Goal: Transaction & Acquisition: Purchase product/service

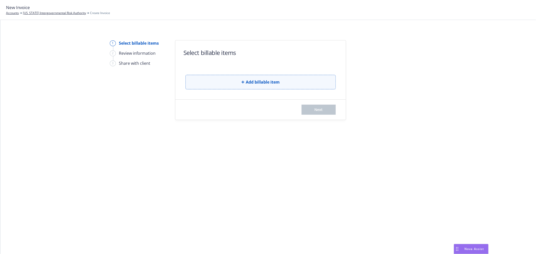
click at [280, 79] on button "Add billable item" at bounding box center [260, 82] width 150 height 15
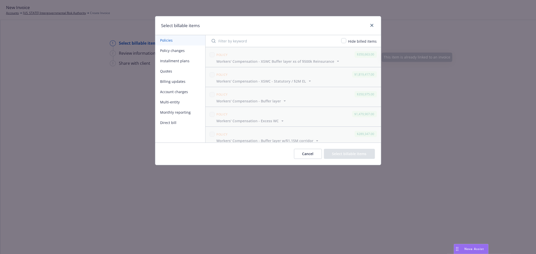
click at [179, 51] on button "Policy changes" at bounding box center [180, 50] width 50 height 10
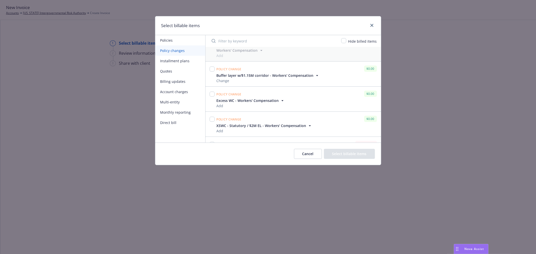
scroll to position [106, 0]
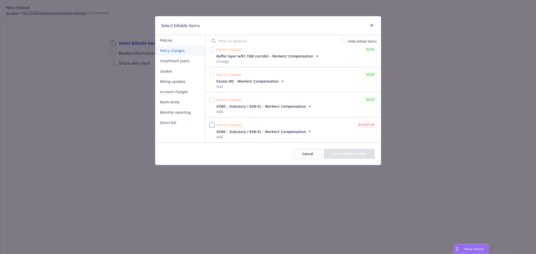
click at [213, 124] on input "checkbox" at bounding box center [211, 125] width 5 height 5
checkbox input "true"
click at [358, 151] on button "Select billable items" at bounding box center [349, 154] width 51 height 10
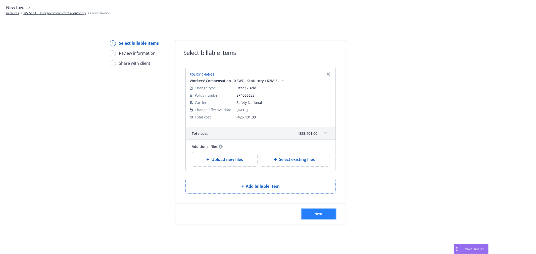
click at [318, 214] on span "Next" at bounding box center [318, 213] width 8 height 5
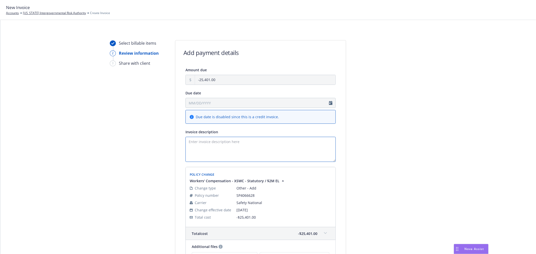
click at [242, 150] on textarea "Invoice description" at bounding box center [260, 149] width 150 height 25
paste textarea "7/1/2023-24 EWC final audit - Revised a/p $163,815"
drag, startPoint x: 248, startPoint y: 143, endPoint x: 308, endPoint y: 143, distance: 60.5
click at [308, 141] on textarea "7/1/2023-24 EWC final audit - Revised a/p $163,815" at bounding box center [260, 149] width 150 height 25
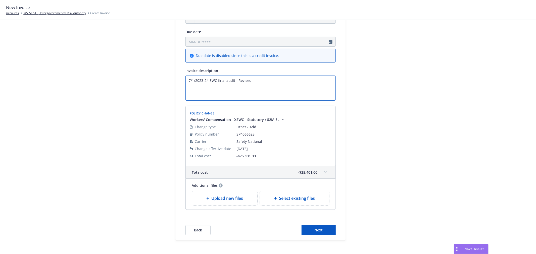
scroll to position [80, 0]
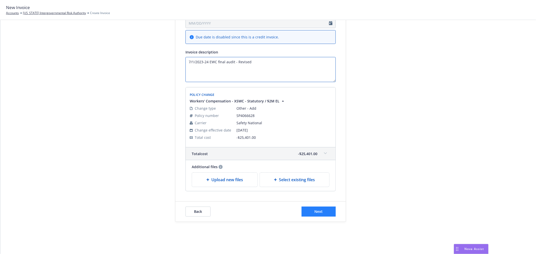
type textarea "7/1/2023-24 EWC final audit - Revised"
click at [325, 213] on button "Next" at bounding box center [318, 212] width 34 height 10
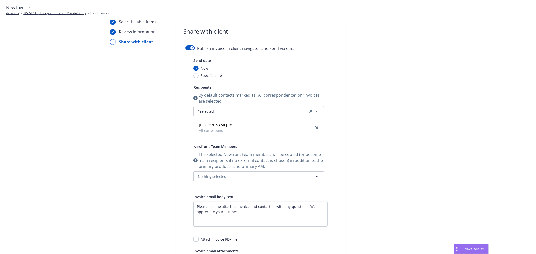
scroll to position [0, 0]
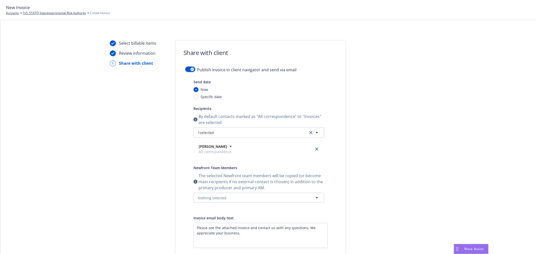
click at [190, 70] on div "button" at bounding box center [192, 70] width 4 height 4
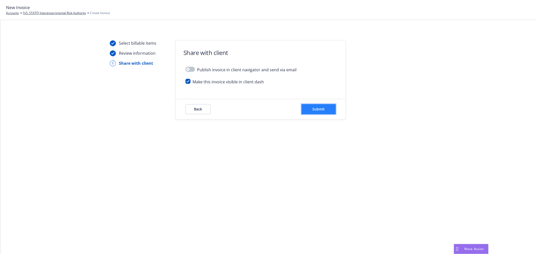
click at [320, 107] on span "Submit" at bounding box center [318, 109] width 12 height 5
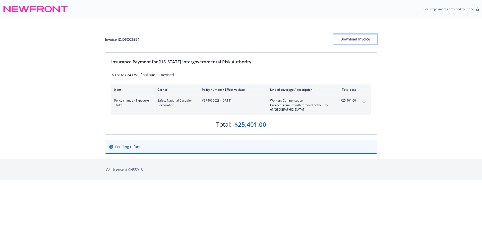
click at [360, 39] on div "Download Invoice" at bounding box center [355, 39] width 44 height 10
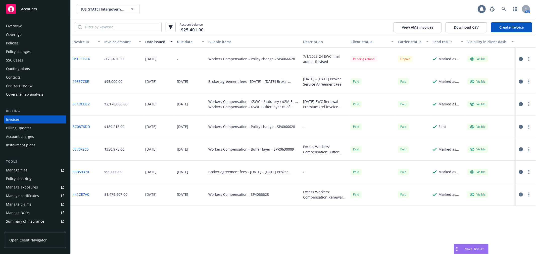
click at [30, 60] on div "SSC Cases" at bounding box center [35, 60] width 58 height 8
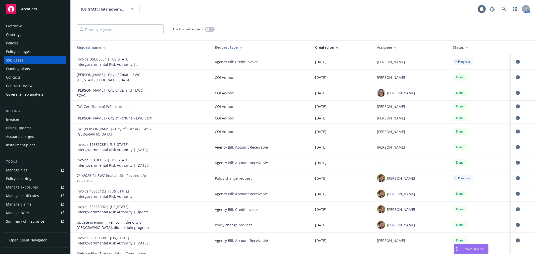
click at [515, 176] on icon "circleInformation" at bounding box center [517, 178] width 4 height 4
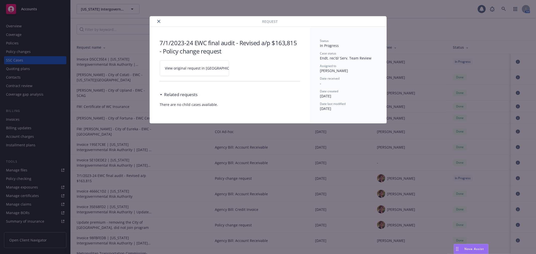
click at [189, 71] on link "View original request in SSC" at bounding box center [194, 68] width 69 height 16
click at [157, 21] on button "close" at bounding box center [159, 21] width 6 height 6
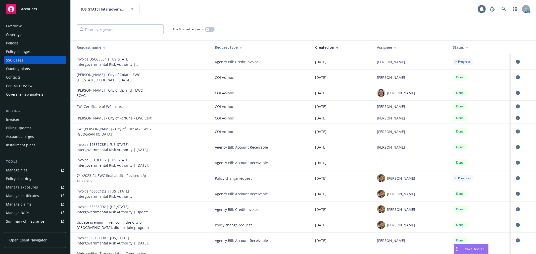
click at [44, 134] on div "Account charges" at bounding box center [35, 137] width 58 height 8
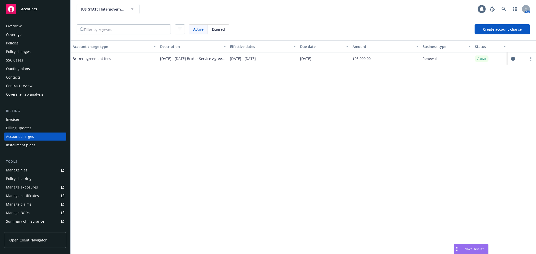
scroll to position [1, 0]
click at [511, 59] on icon "circleInformation" at bounding box center [513, 59] width 4 height 4
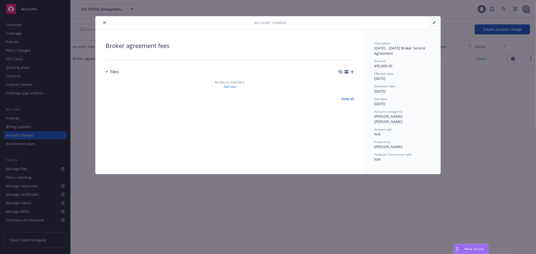
click at [104, 23] on icon "close" at bounding box center [104, 22] width 3 height 3
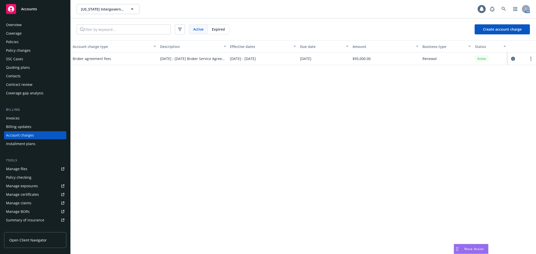
click at [38, 119] on div "Invoices" at bounding box center [35, 118] width 58 height 8
